Goal: Transaction & Acquisition: Obtain resource

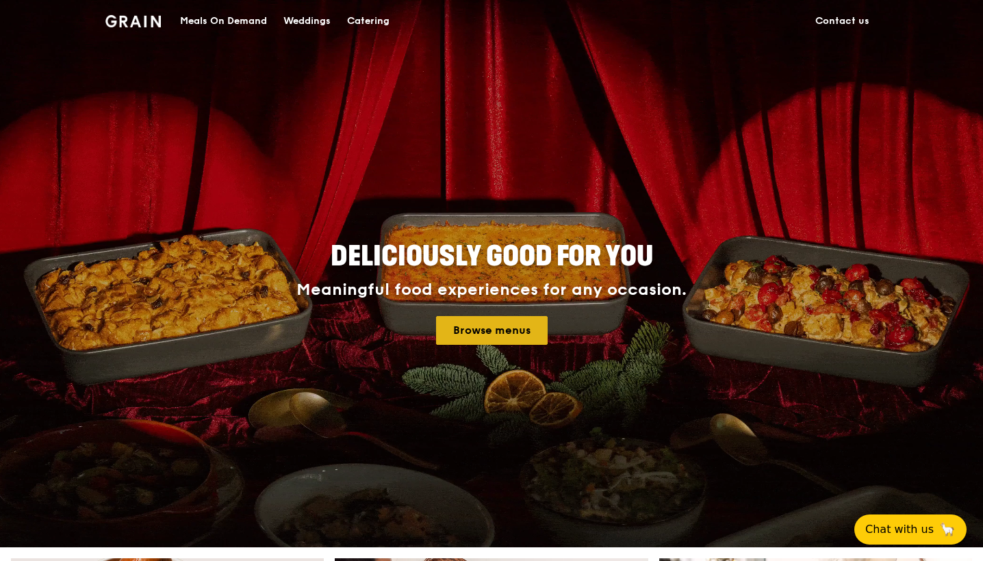
click at [502, 337] on link "Browse menus" at bounding box center [492, 330] width 112 height 29
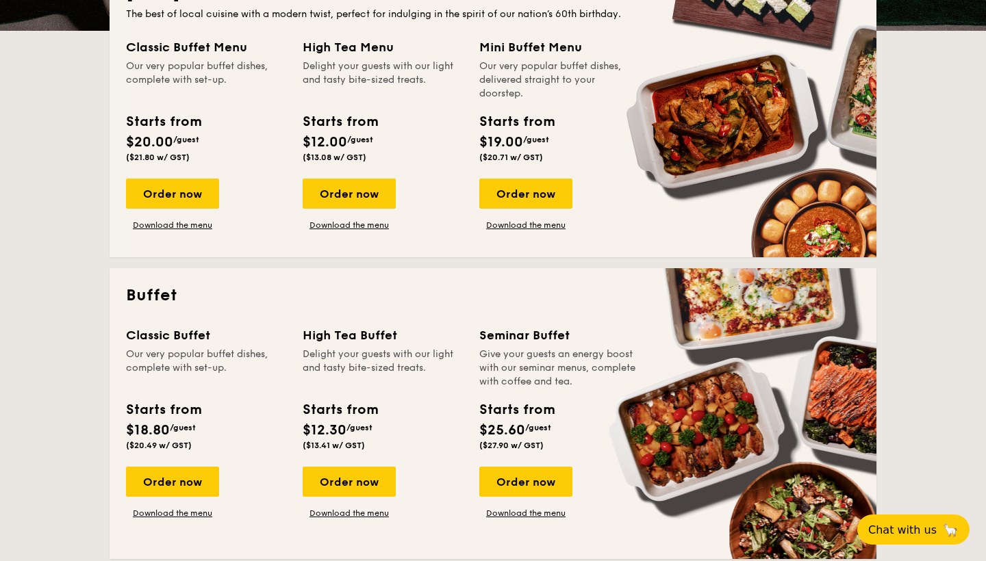
scroll to position [340, 0]
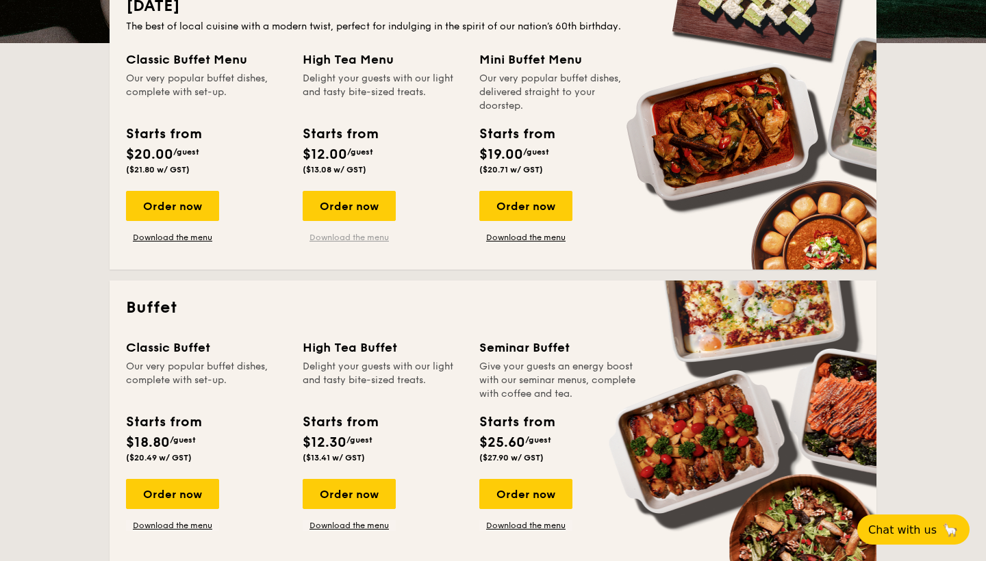
click at [350, 240] on link "Download the menu" at bounding box center [349, 237] width 93 height 11
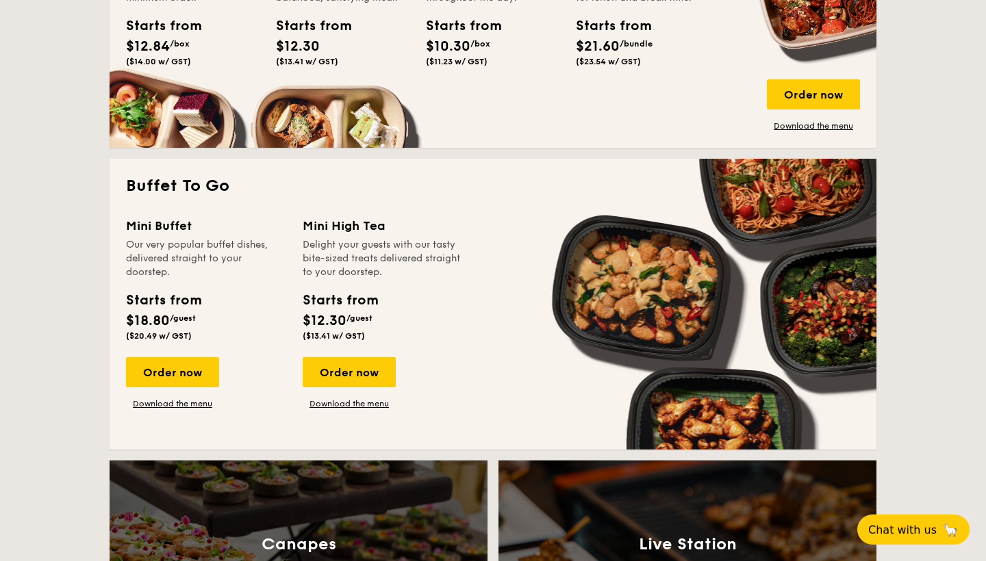
scroll to position [1090, 0]
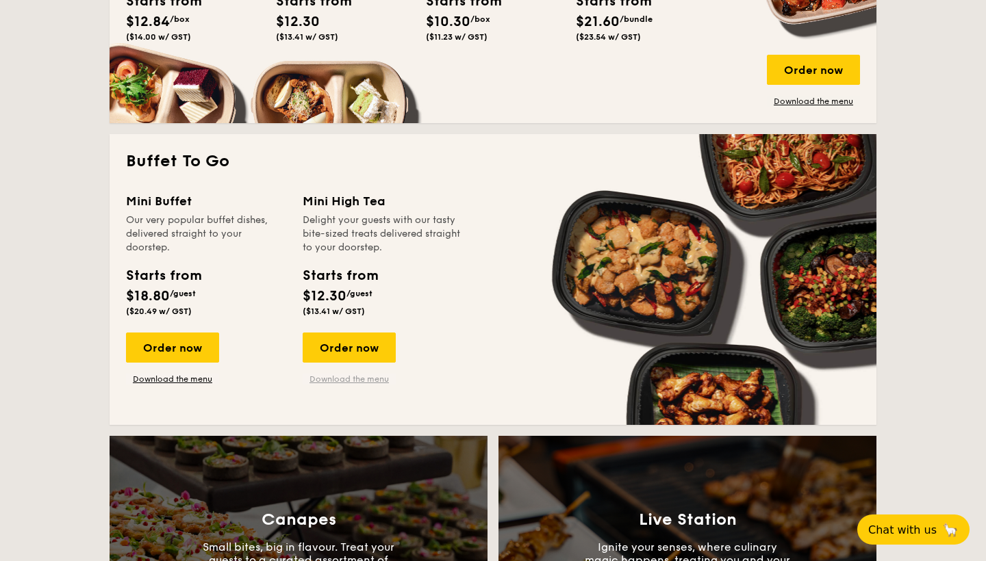
click at [350, 378] on link "Download the menu" at bounding box center [349, 379] width 93 height 11
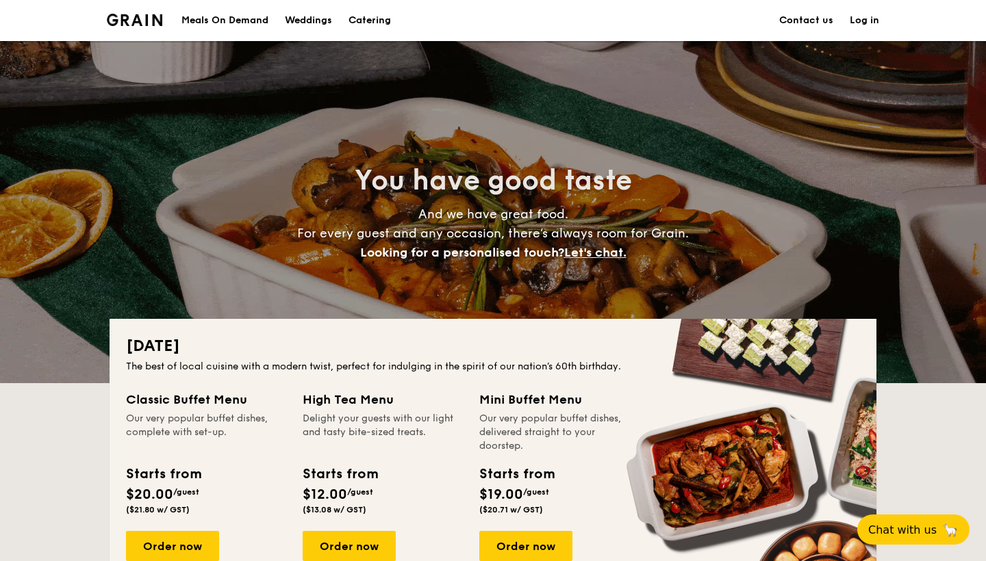
scroll to position [0, 0]
click at [359, 11] on h1 "Catering" at bounding box center [369, 20] width 42 height 41
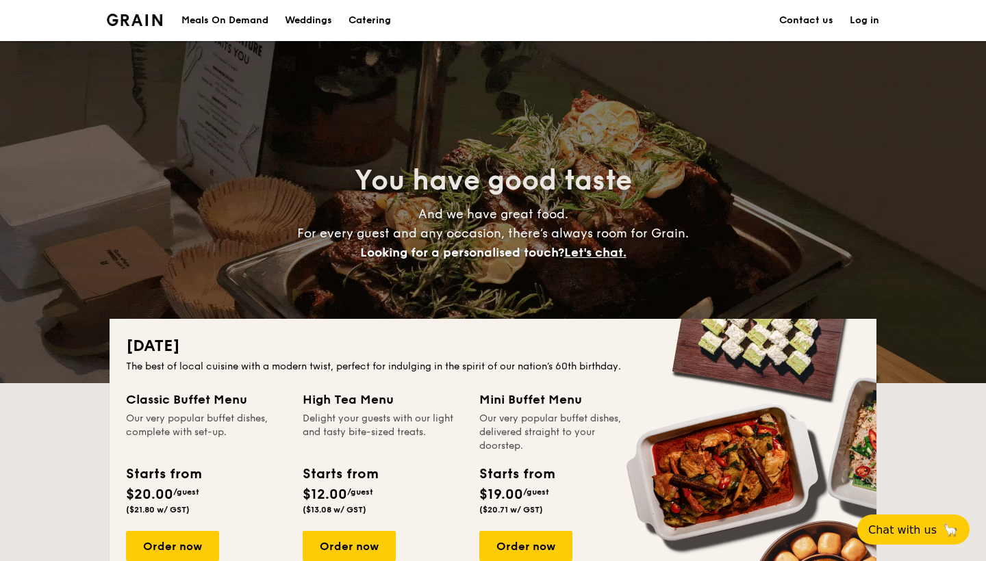
click at [378, 21] on h1 "Catering" at bounding box center [369, 20] width 42 height 41
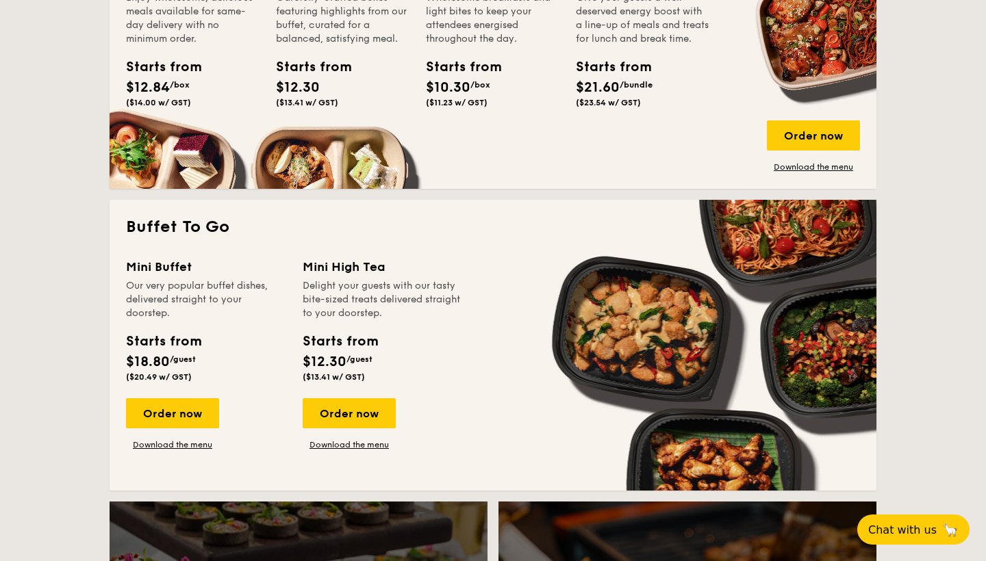
scroll to position [1025, 0]
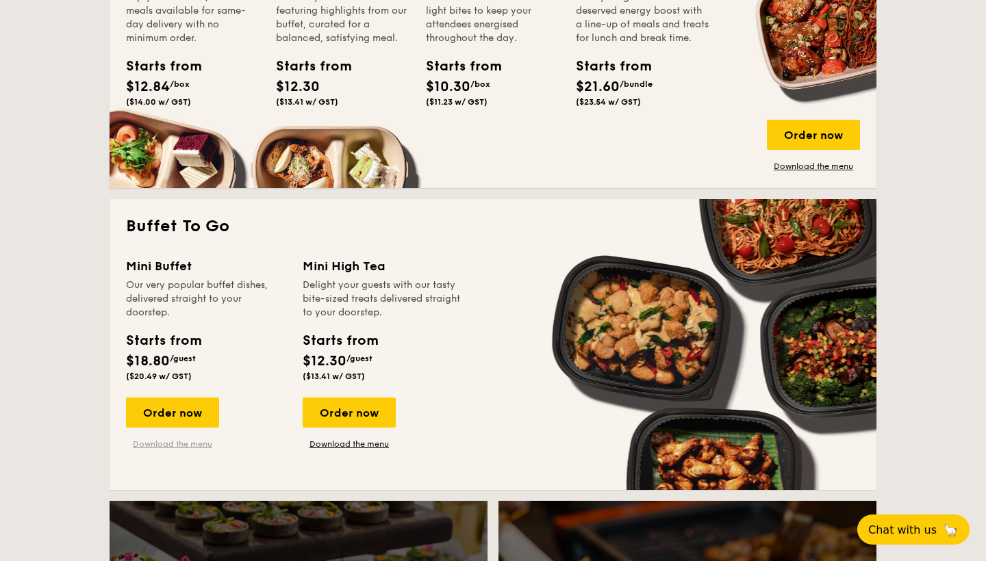
click at [189, 446] on link "Download the menu" at bounding box center [172, 444] width 93 height 11
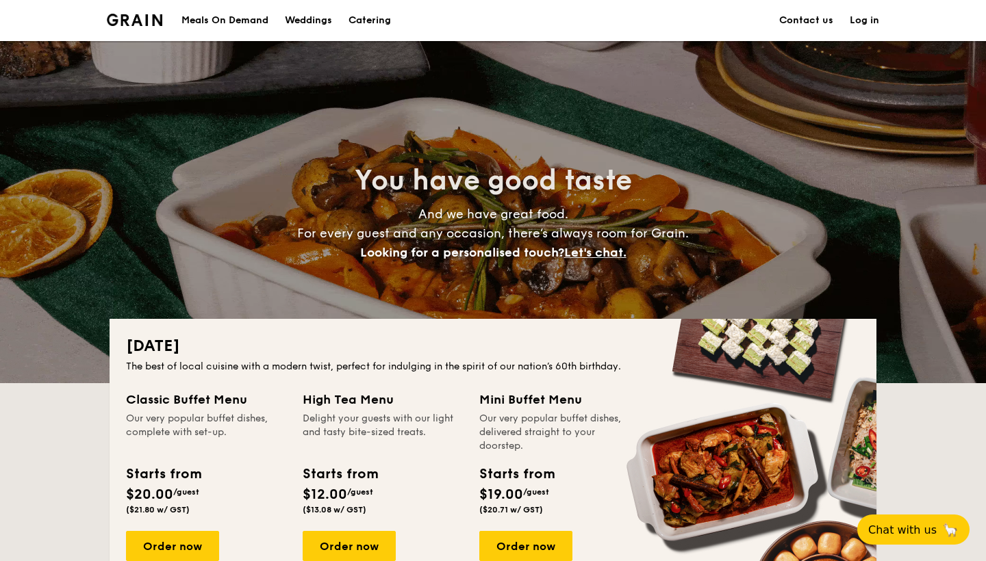
scroll to position [0, 0]
click at [244, 30] on div "Meals On Demand" at bounding box center [224, 20] width 87 height 41
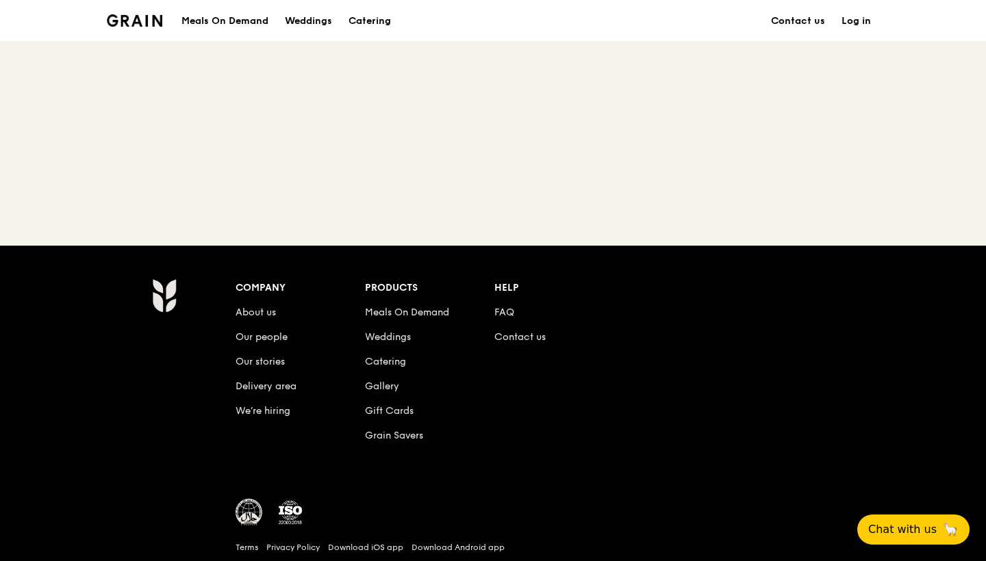
click at [237, 23] on h1 "Meals On Demand" at bounding box center [224, 21] width 87 height 14
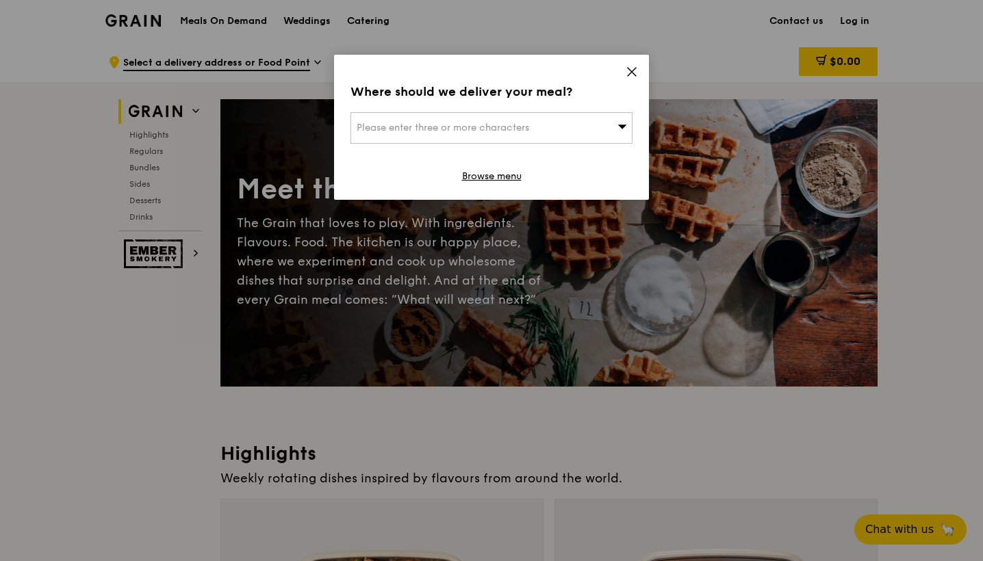
click at [589, 136] on div "Please enter three or more characters" at bounding box center [491, 127] width 282 height 31
click at [631, 70] on icon at bounding box center [632, 72] width 12 height 12
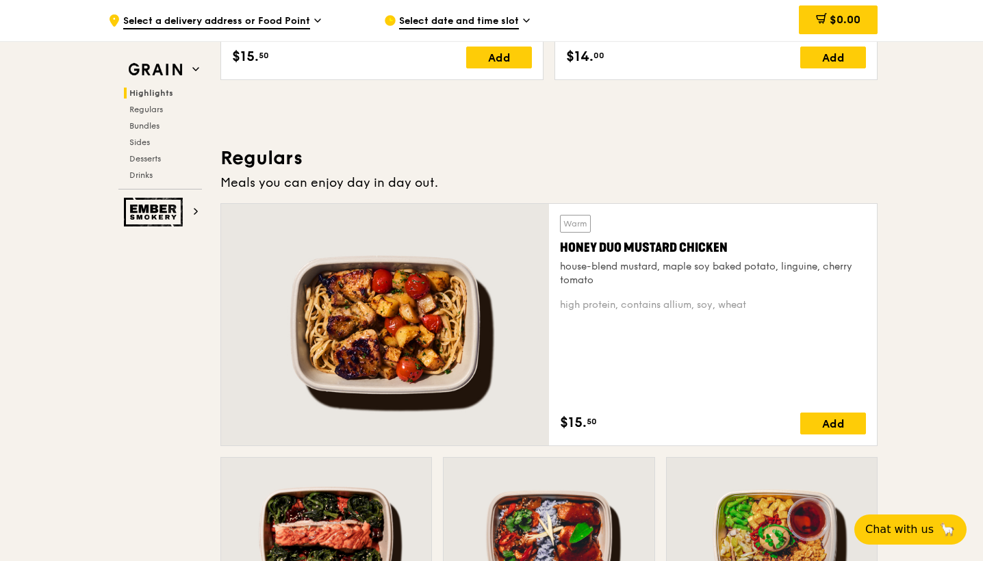
scroll to position [1094, 0]
